Goal: Use online tool/utility: Use online tool/utility

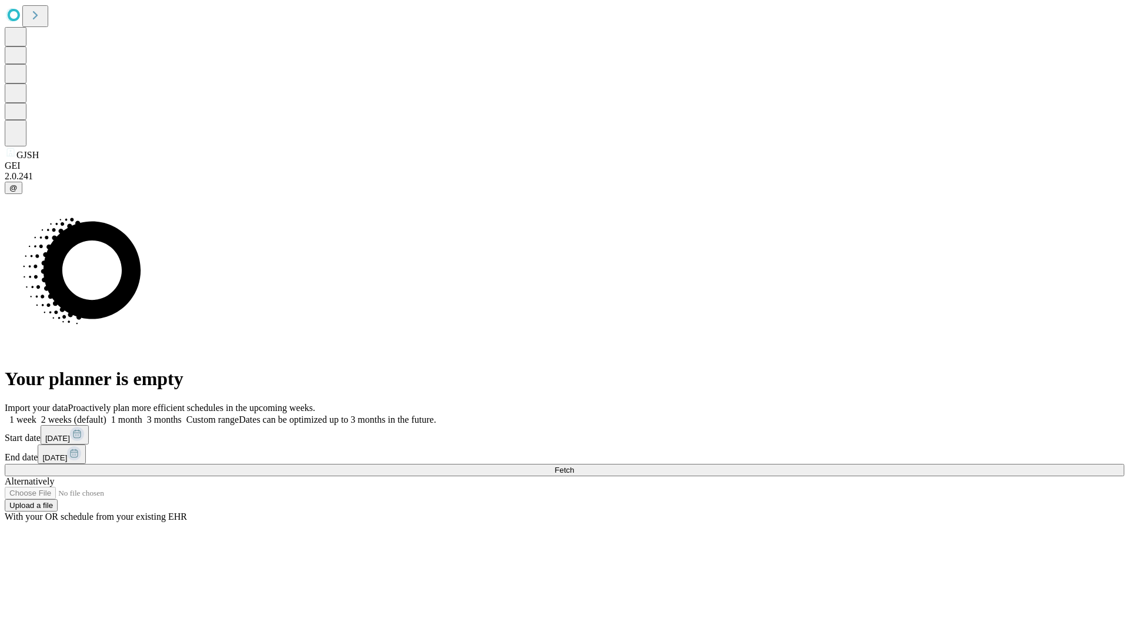
click at [574, 466] on span "Fetch" at bounding box center [563, 470] width 19 height 9
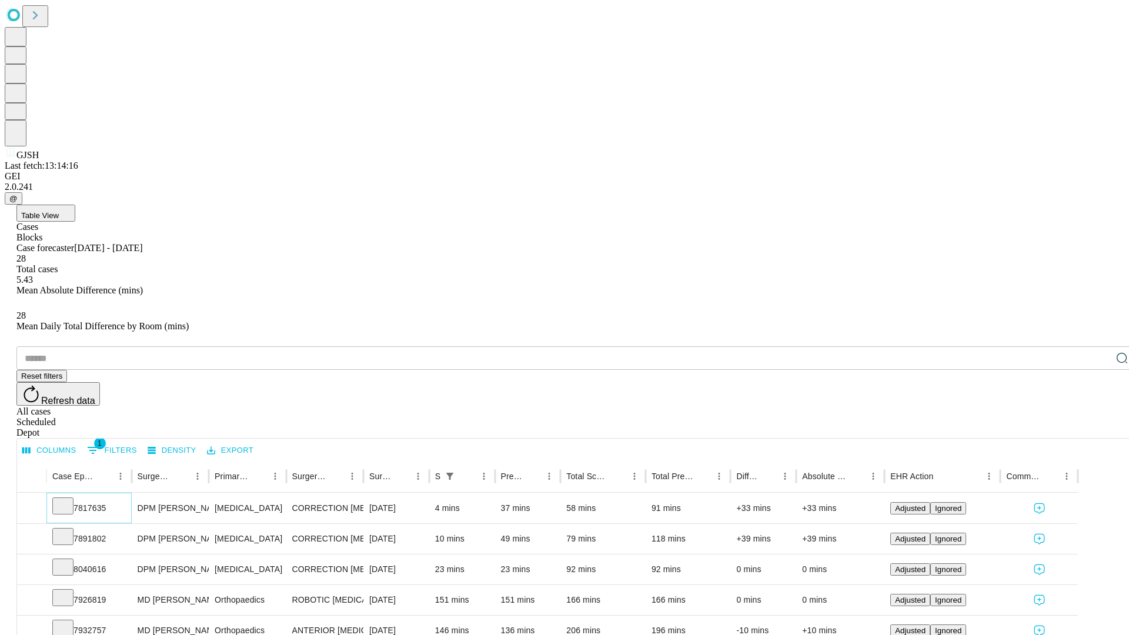
click at [69, 499] on icon at bounding box center [63, 505] width 12 height 12
